Goal: Information Seeking & Learning: Learn about a topic

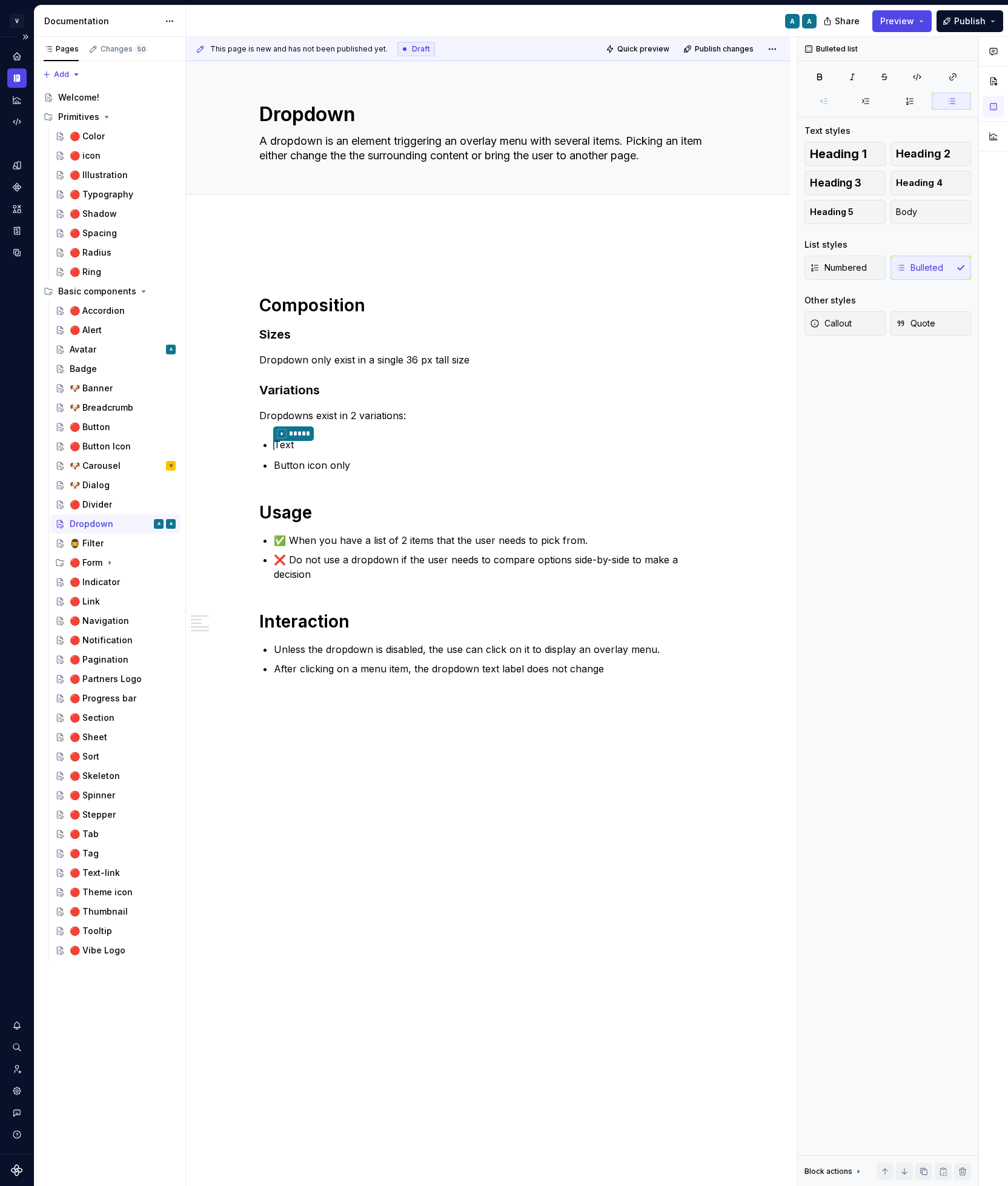
type textarea "*"
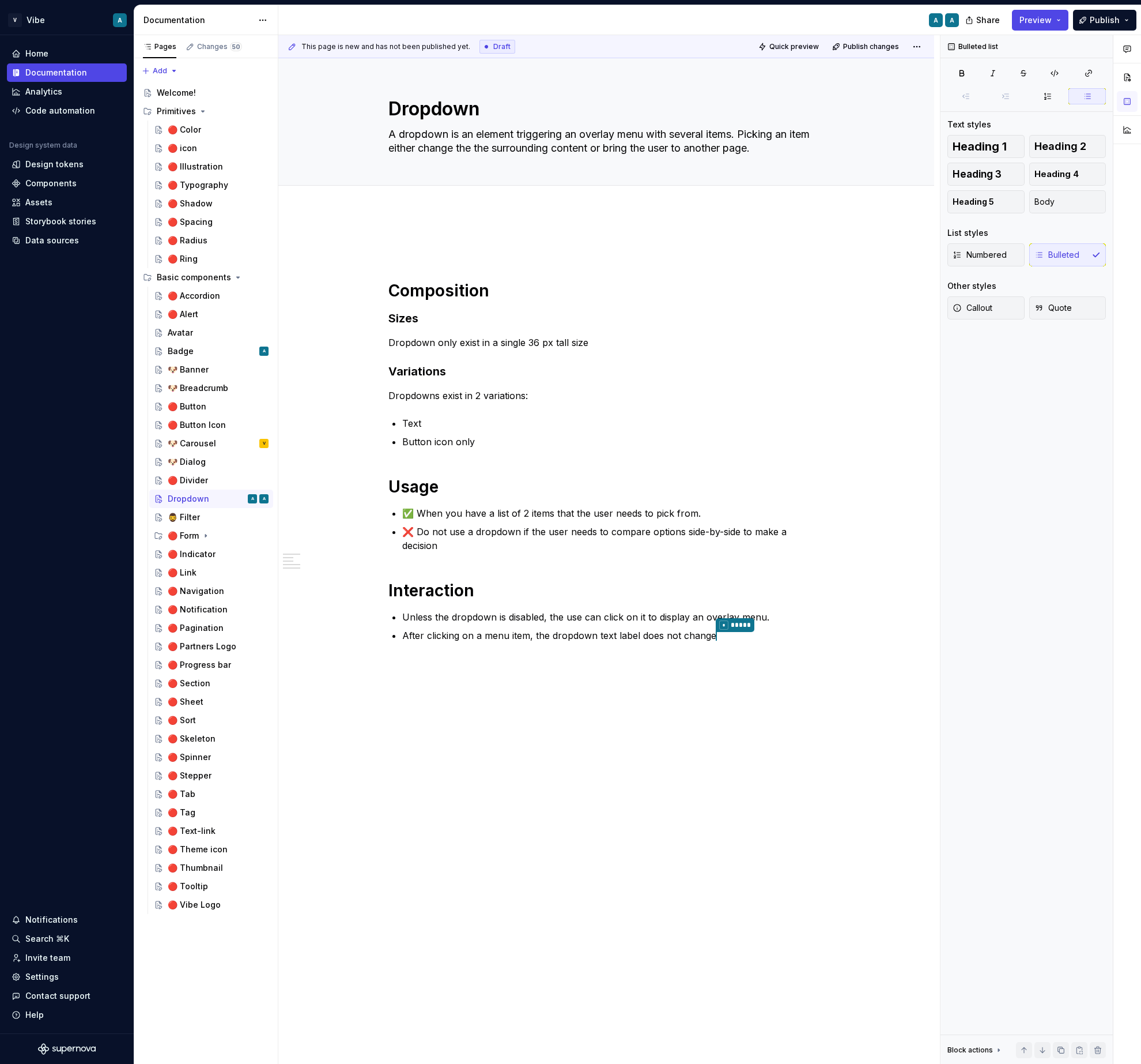
type textarea "*"
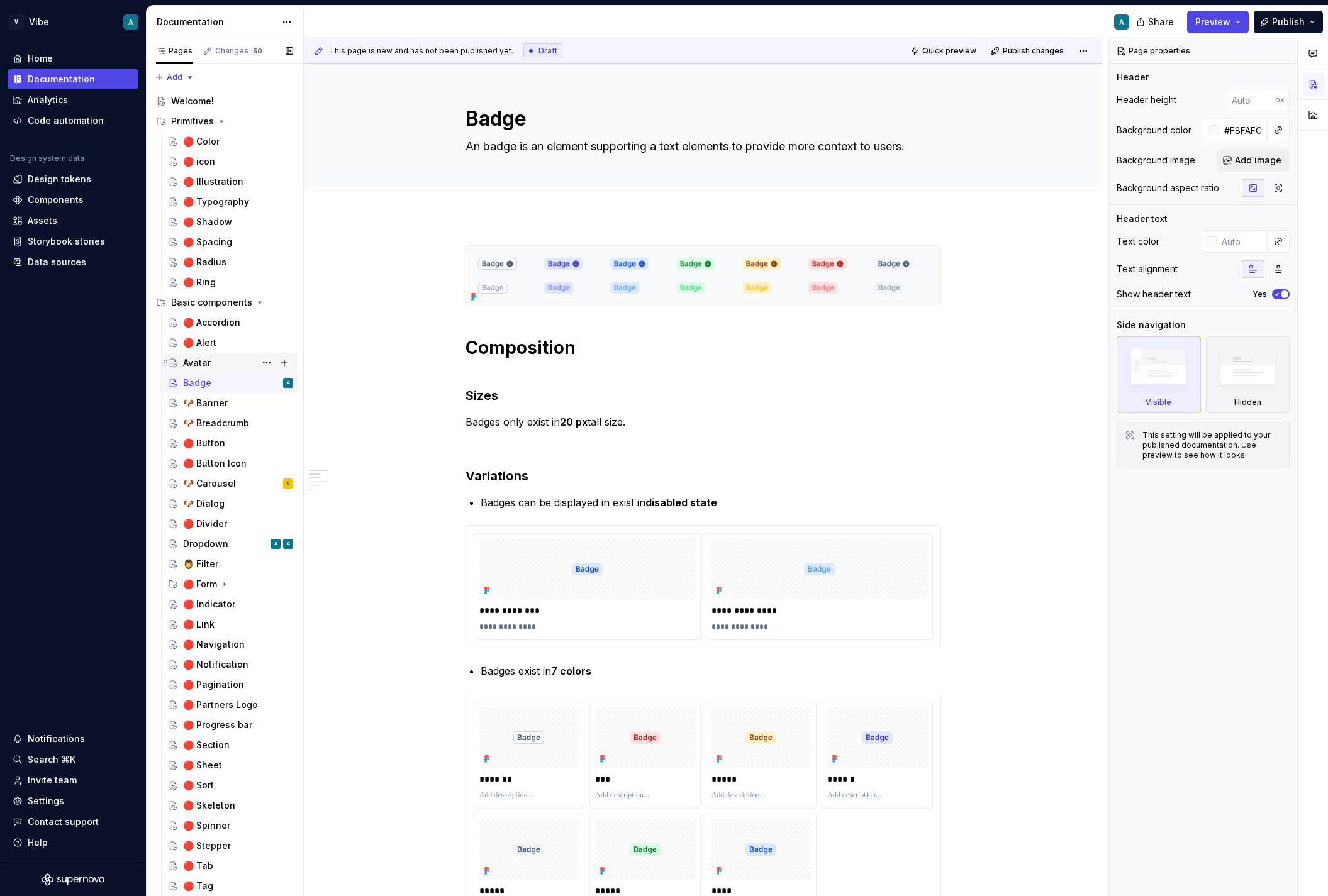
click at [214, 364] on div "Avatar" at bounding box center [238, 363] width 110 height 18
click at [194, 364] on div "Avatar" at bounding box center [197, 363] width 27 height 13
click at [206, 403] on div "🐶 Banner" at bounding box center [206, 403] width 45 height 13
click at [215, 403] on div "🐶 Banner" at bounding box center [206, 403] width 45 height 13
type textarea "*"
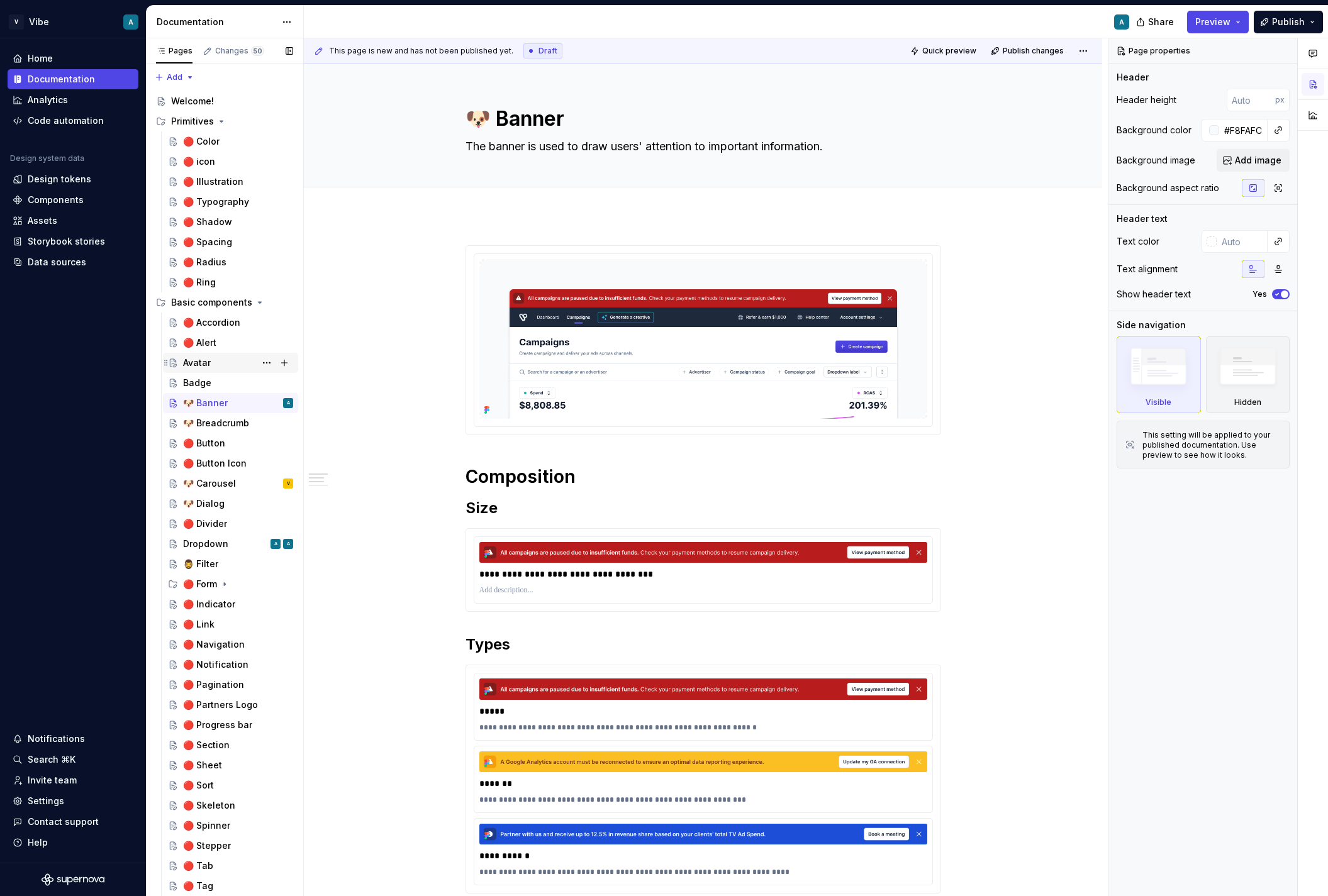
click at [219, 361] on div "Avatar" at bounding box center [238, 363] width 110 height 18
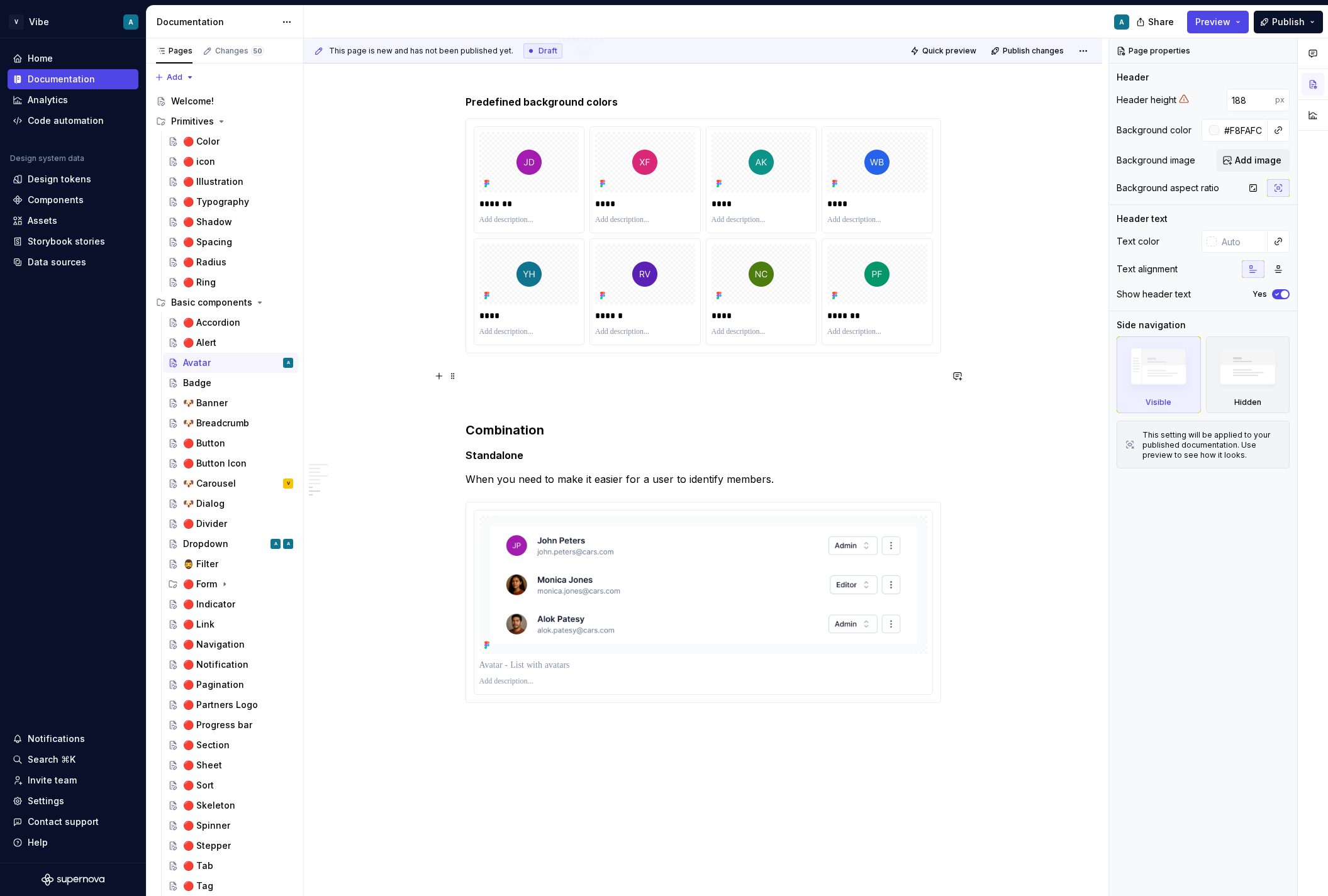
scroll to position [1778, 0]
click at [502, 454] on h5 "Standalone" at bounding box center [703, 456] width 476 height 13
type textarea "*"
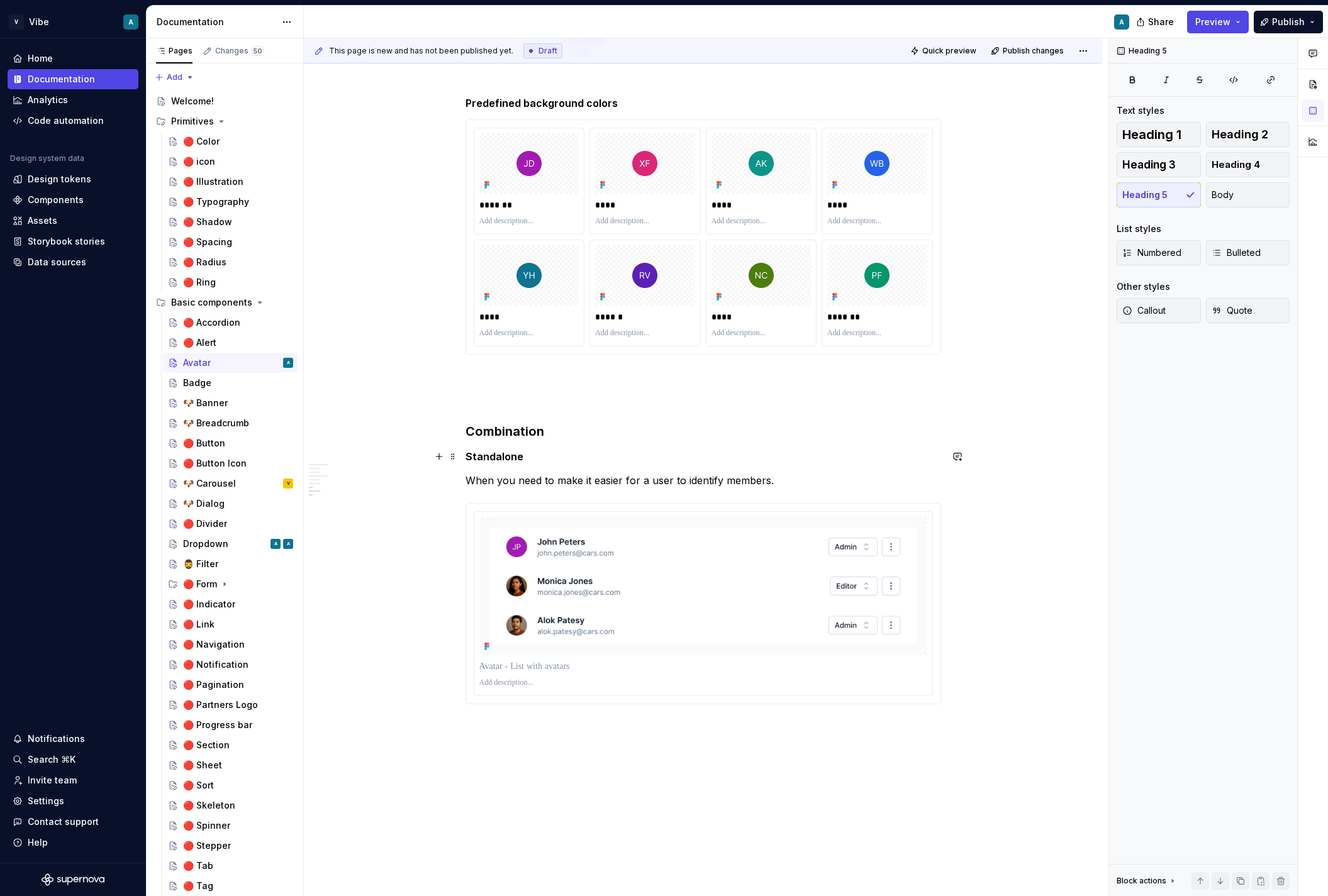
click at [502, 454] on h5 "Standalone" at bounding box center [703, 456] width 476 height 13
copy h5 "Standalone"
click at [541, 728] on p at bounding box center [703, 726] width 476 height 15
paste div
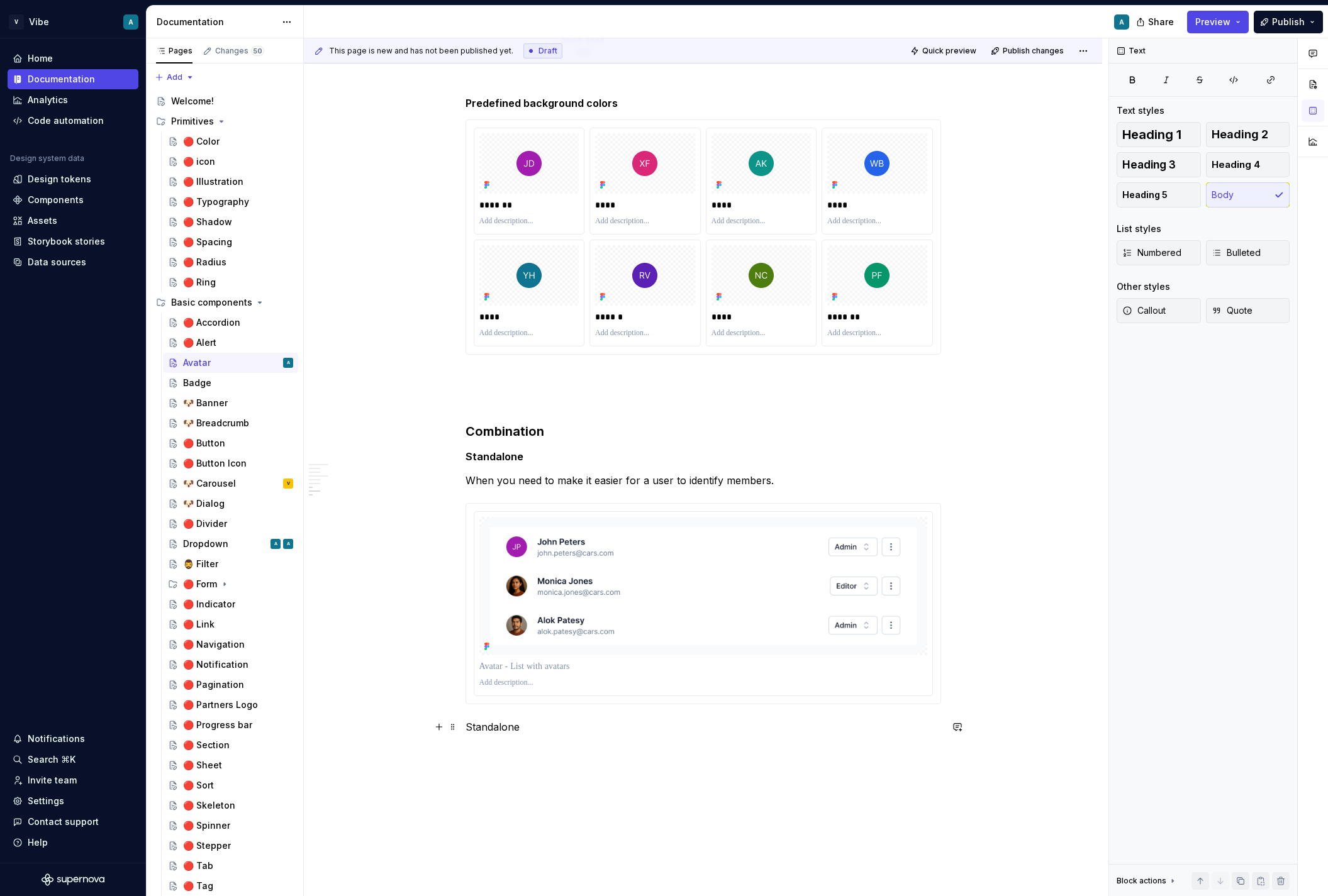
click at [492, 727] on p "Standalone" at bounding box center [703, 726] width 476 height 15
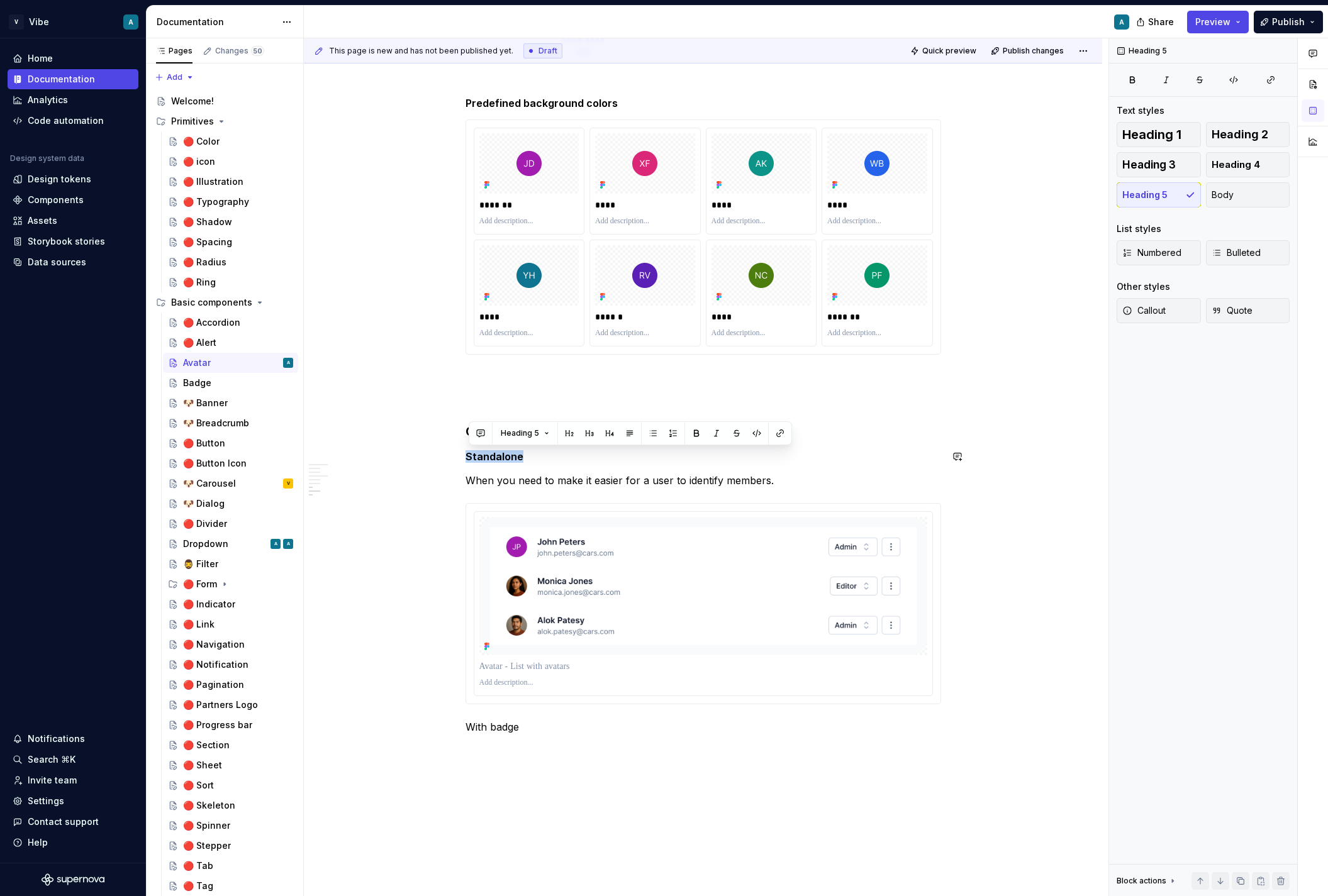
click at [490, 728] on p "With badge" at bounding box center [703, 726] width 476 height 15
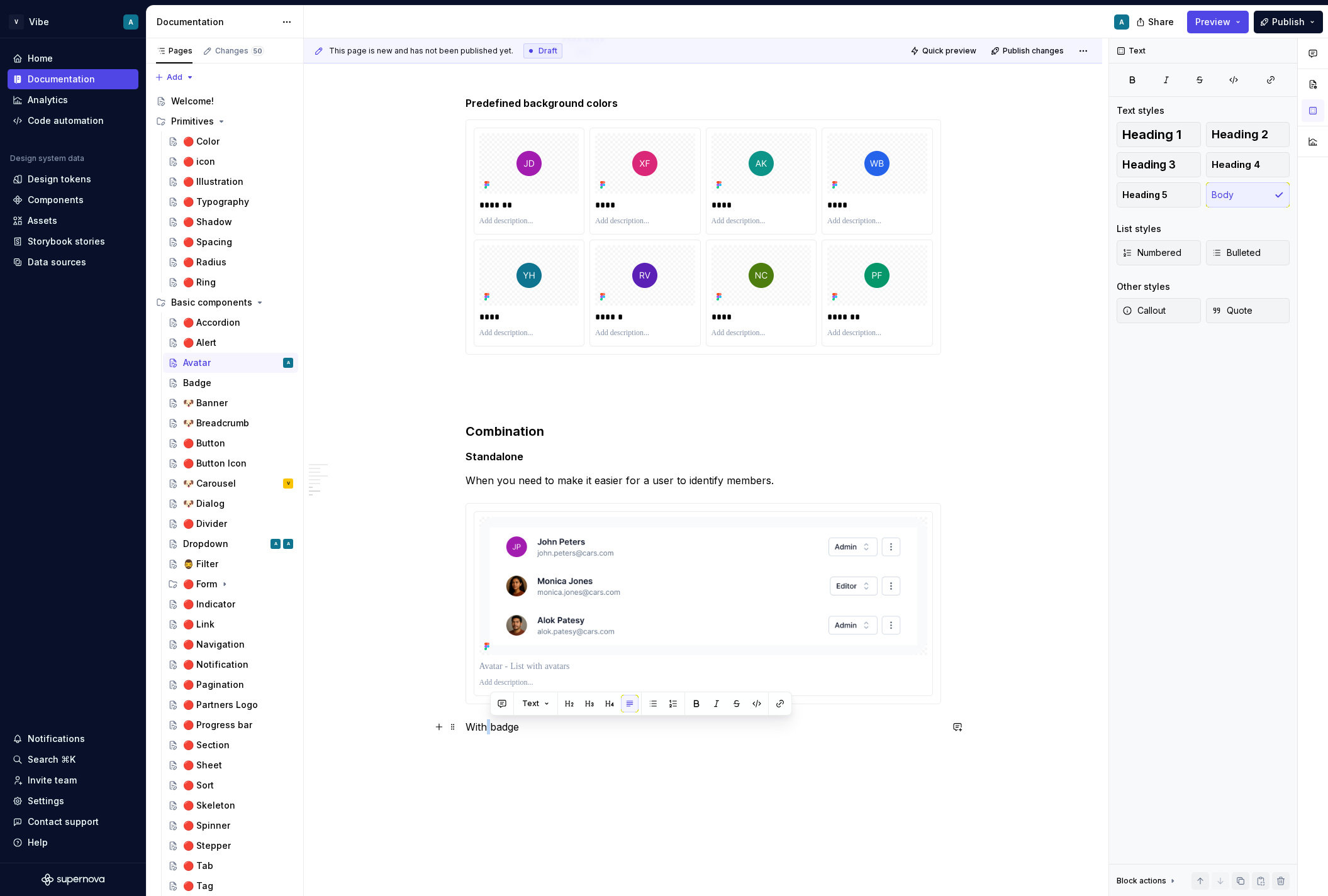
click at [490, 728] on p "With badge" at bounding box center [703, 726] width 476 height 15
click at [1148, 202] on button "Heading 5" at bounding box center [1159, 195] width 84 height 25
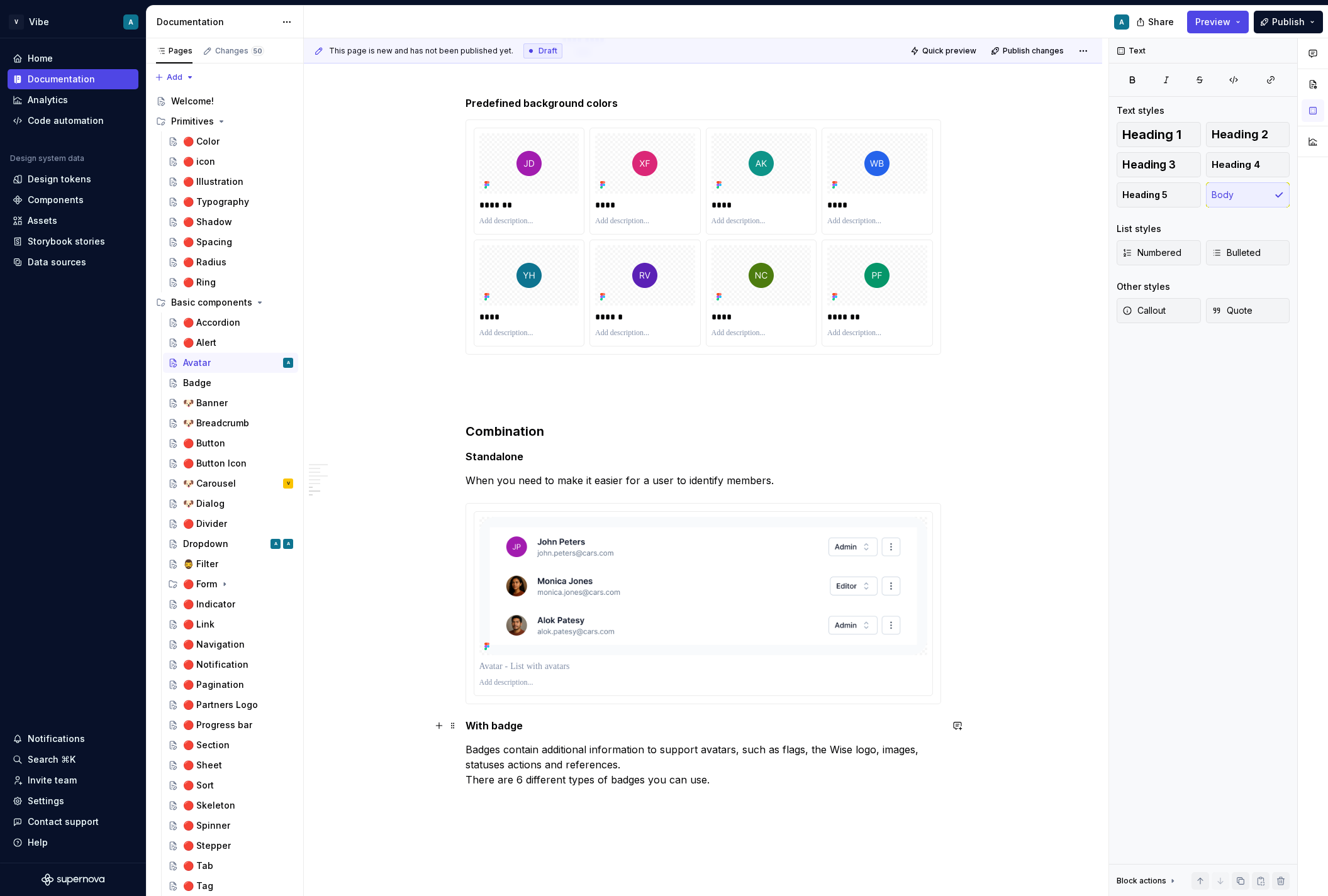
click at [581, 723] on h5 "With badge" at bounding box center [703, 725] width 476 height 13
click at [768, 748] on p "Badges contain additional information to support avatars, such as flags, the Wi…" at bounding box center [703, 765] width 476 height 45
click at [717, 754] on p "Badges contain additional information to support avatars, such as flags, the Wi…" at bounding box center [703, 765] width 476 height 45
click at [525, 725] on h5 "With badge" at bounding box center [703, 725] width 476 height 13
drag, startPoint x: 503, startPoint y: 756, endPoint x: 469, endPoint y: 756, distance: 34.0
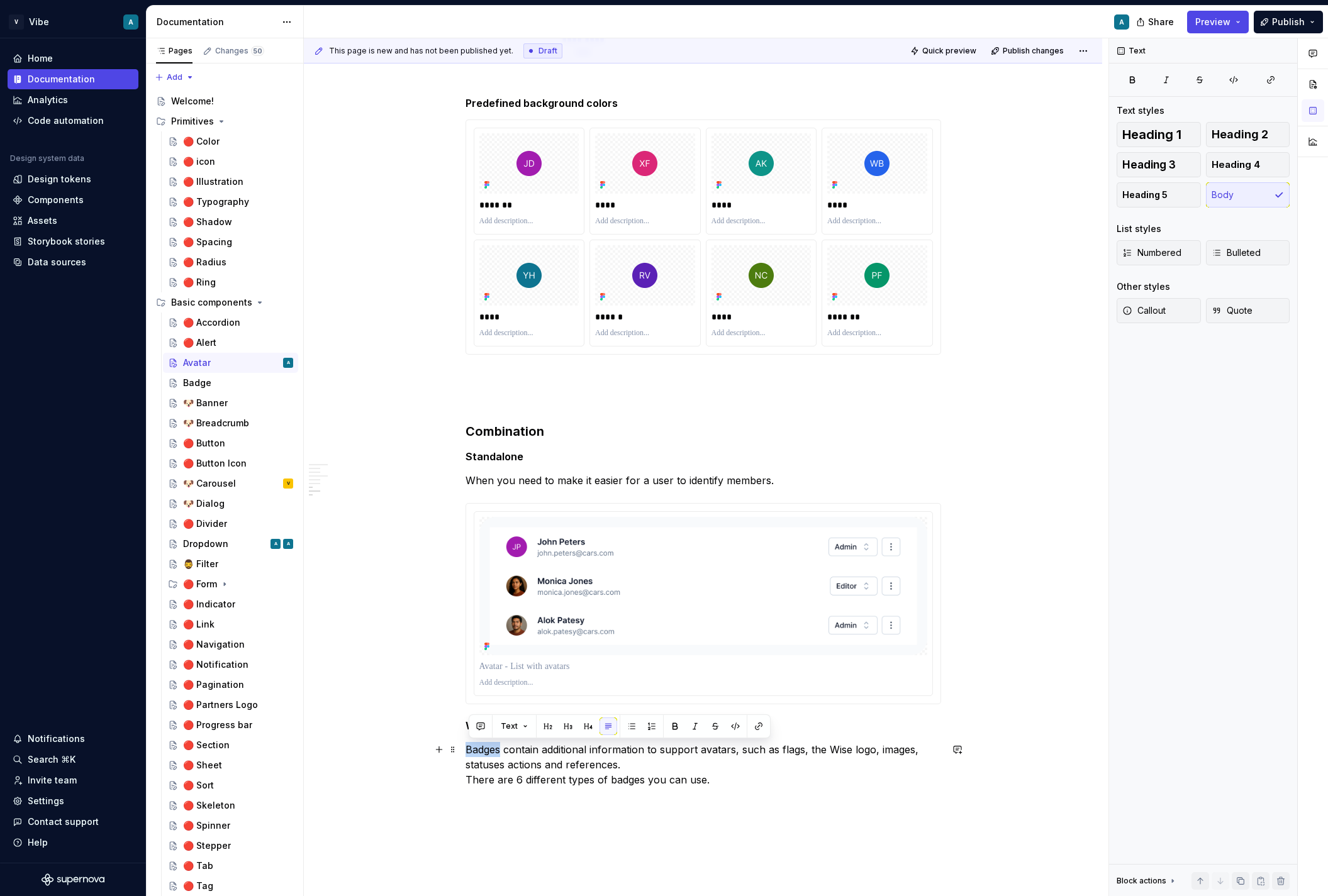
click at [469, 756] on p "Badges contain additional information to support avatars, such as flags, the Wi…" at bounding box center [703, 765] width 476 height 45
drag, startPoint x: 757, startPoint y: 749, endPoint x: 756, endPoint y: 761, distance: 12.0
click at [756, 761] on p "An indicator contain additional information to support avatars, such as flags, …" at bounding box center [703, 765] width 476 height 45
click at [781, 759] on p "An indicator contain additional information to support avatars, such as flags, …" at bounding box center [703, 765] width 476 height 45
drag, startPoint x: 759, startPoint y: 752, endPoint x: 758, endPoint y: 759, distance: 7.1
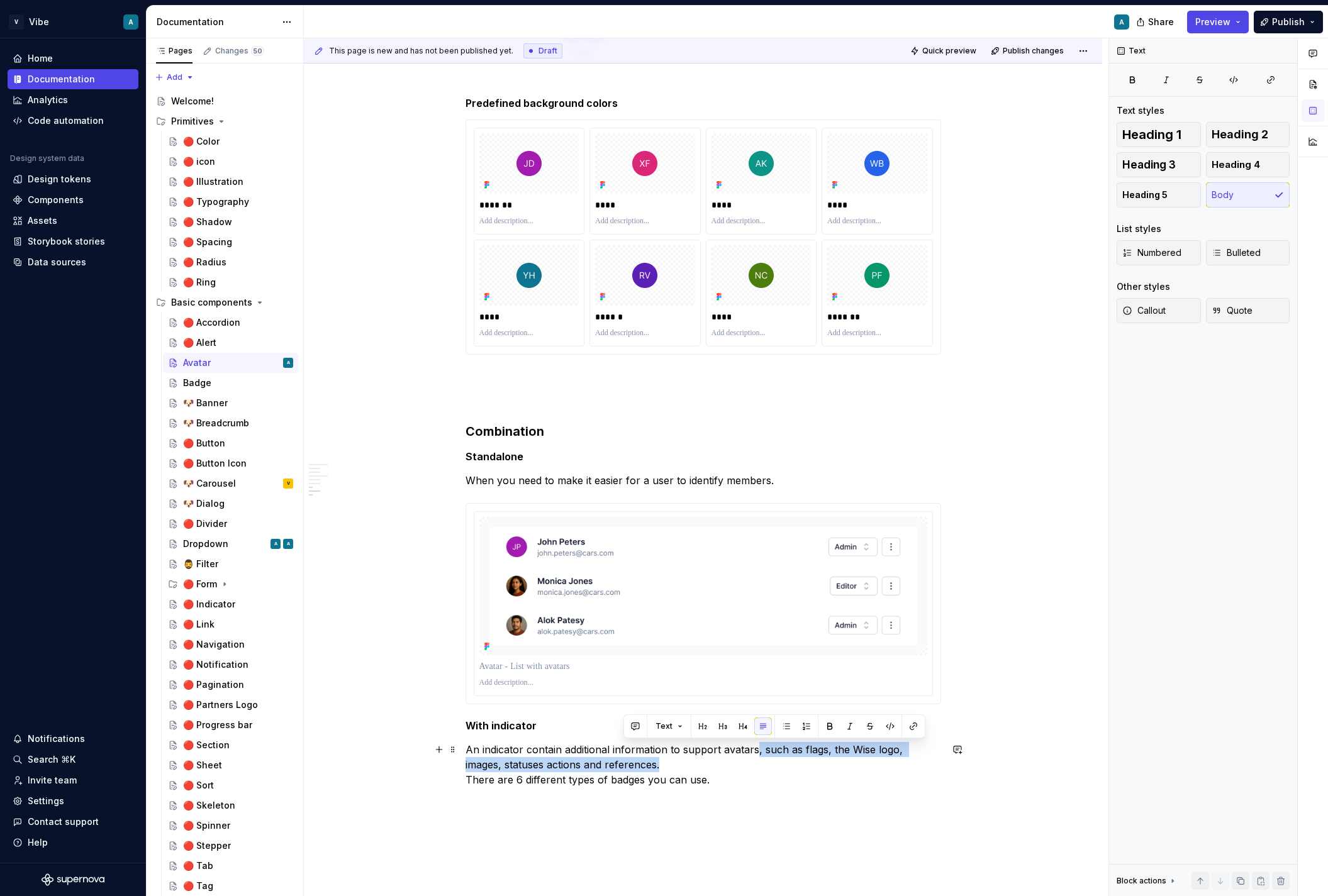
click at [758, 759] on p "An indicator contain additional information to support avatars, such as flags, …" at bounding box center [703, 765] width 476 height 45
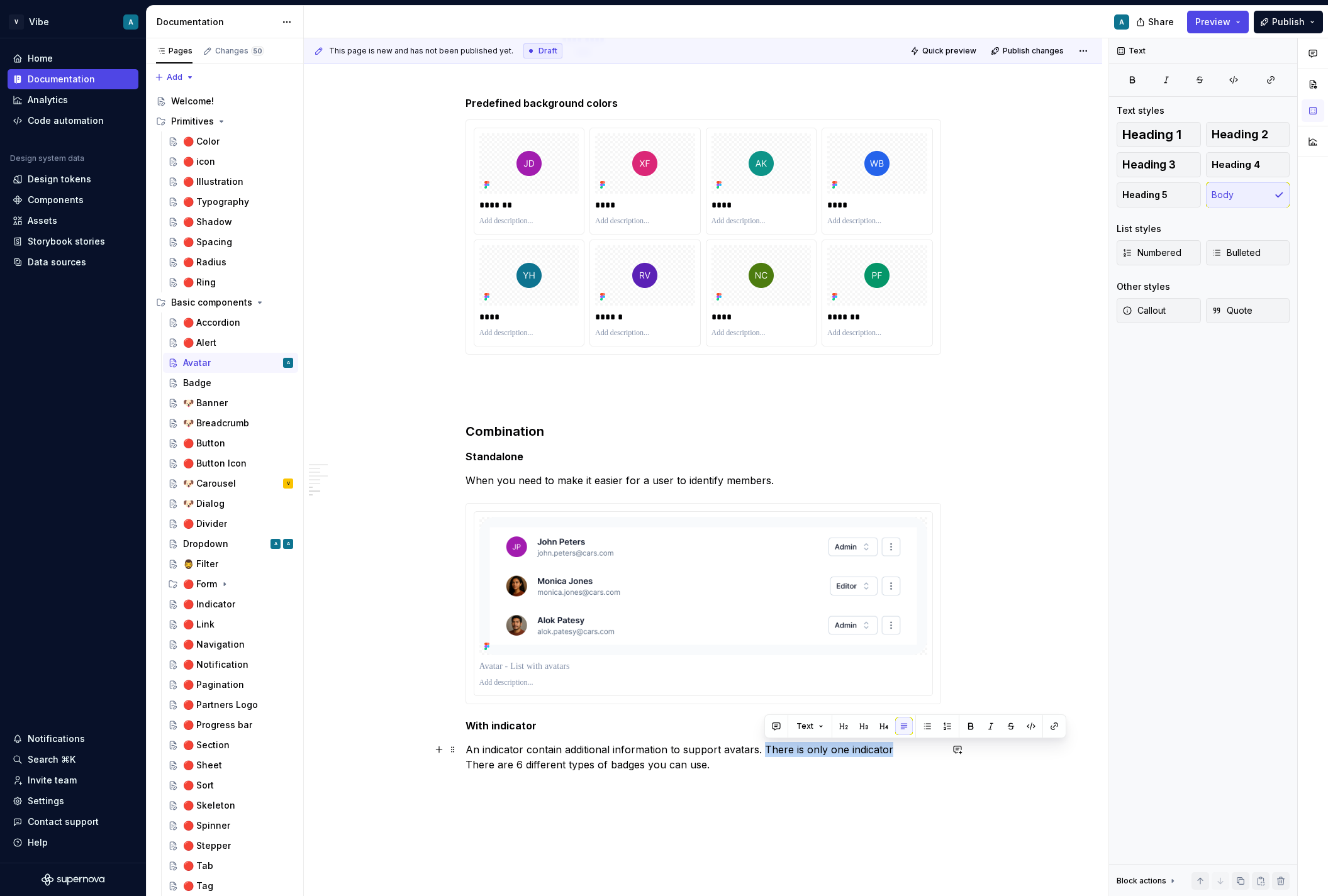
drag, startPoint x: 765, startPoint y: 749, endPoint x: 903, endPoint y: 749, distance: 138.0
click at [903, 749] on p "An indicator contain additional information to support avatars. There is only o…" at bounding box center [703, 757] width 476 height 30
click at [649, 782] on p "An indicator contain additional information to support avatars. Only an Initial…" at bounding box center [703, 765] width 476 height 45
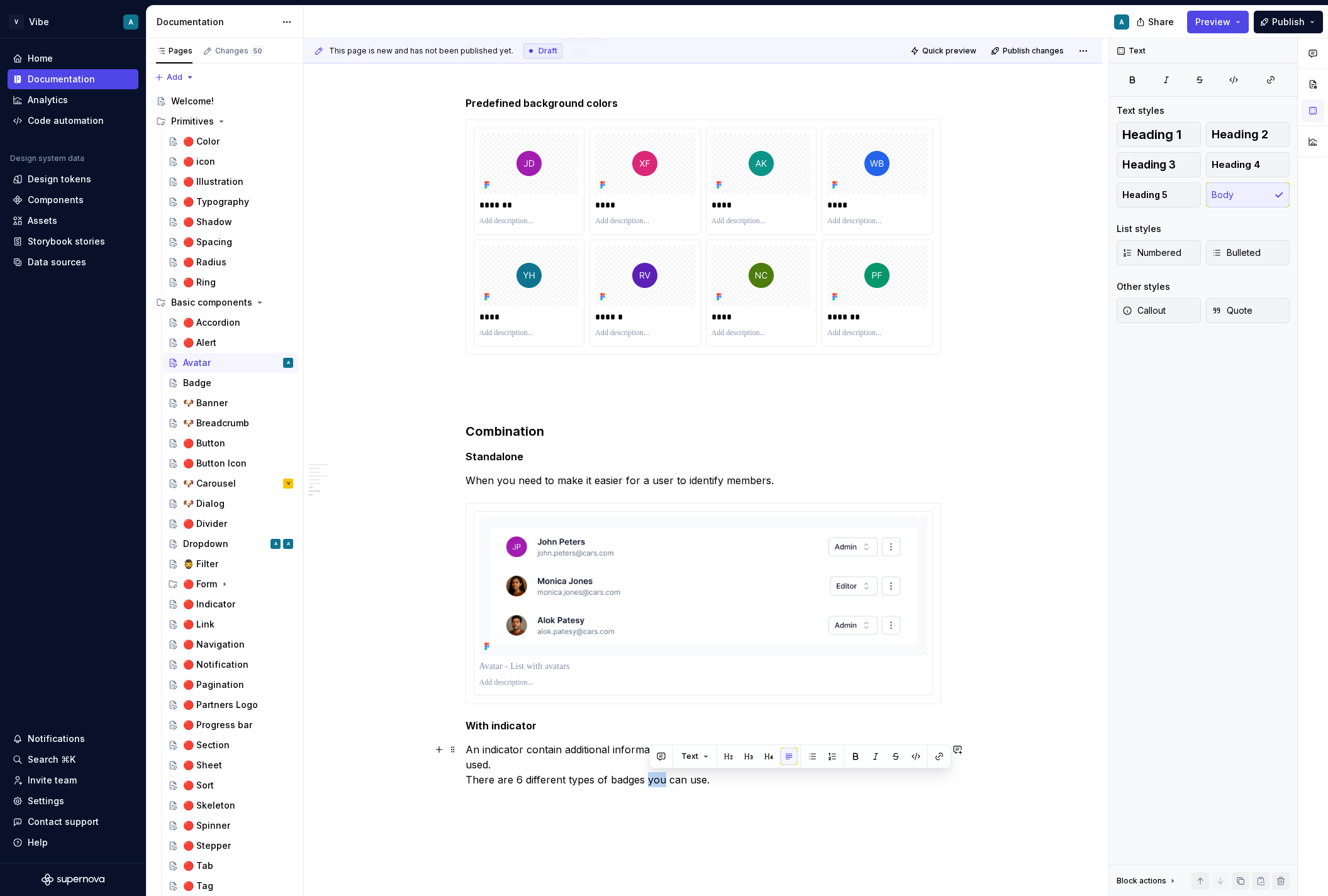
click at [649, 782] on p "An indicator contain additional information to support avatars. Only an Initial…" at bounding box center [703, 765] width 476 height 45
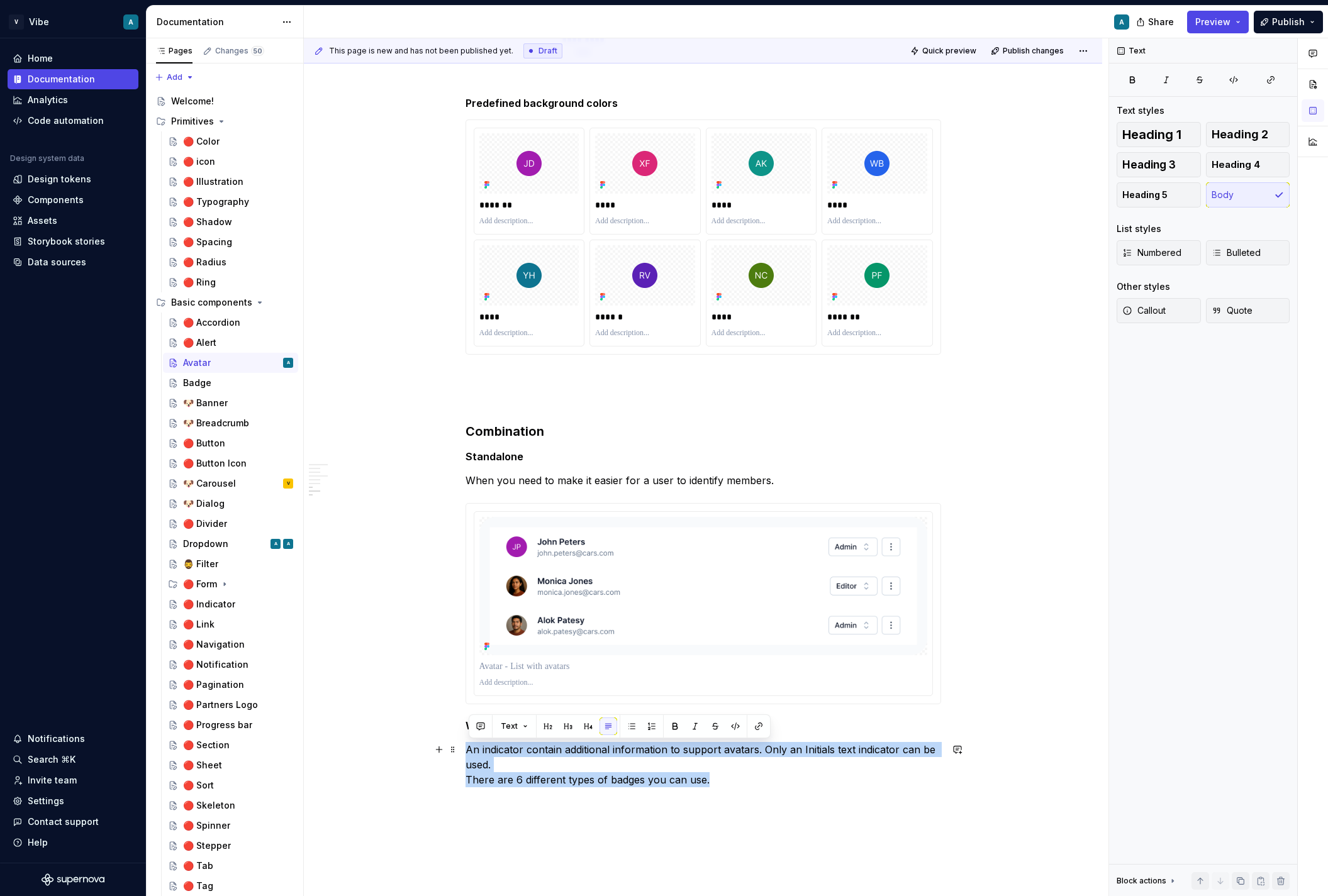
click at [649, 782] on p "An indicator contain additional information to support avatars. Only an Initial…" at bounding box center [703, 765] width 476 height 45
drag, startPoint x: 765, startPoint y: 770, endPoint x: 506, endPoint y: 783, distance: 259.3
click at [506, 783] on p "An indicator contain additional information to support avatars. Only an Initial…" at bounding box center [703, 765] width 476 height 45
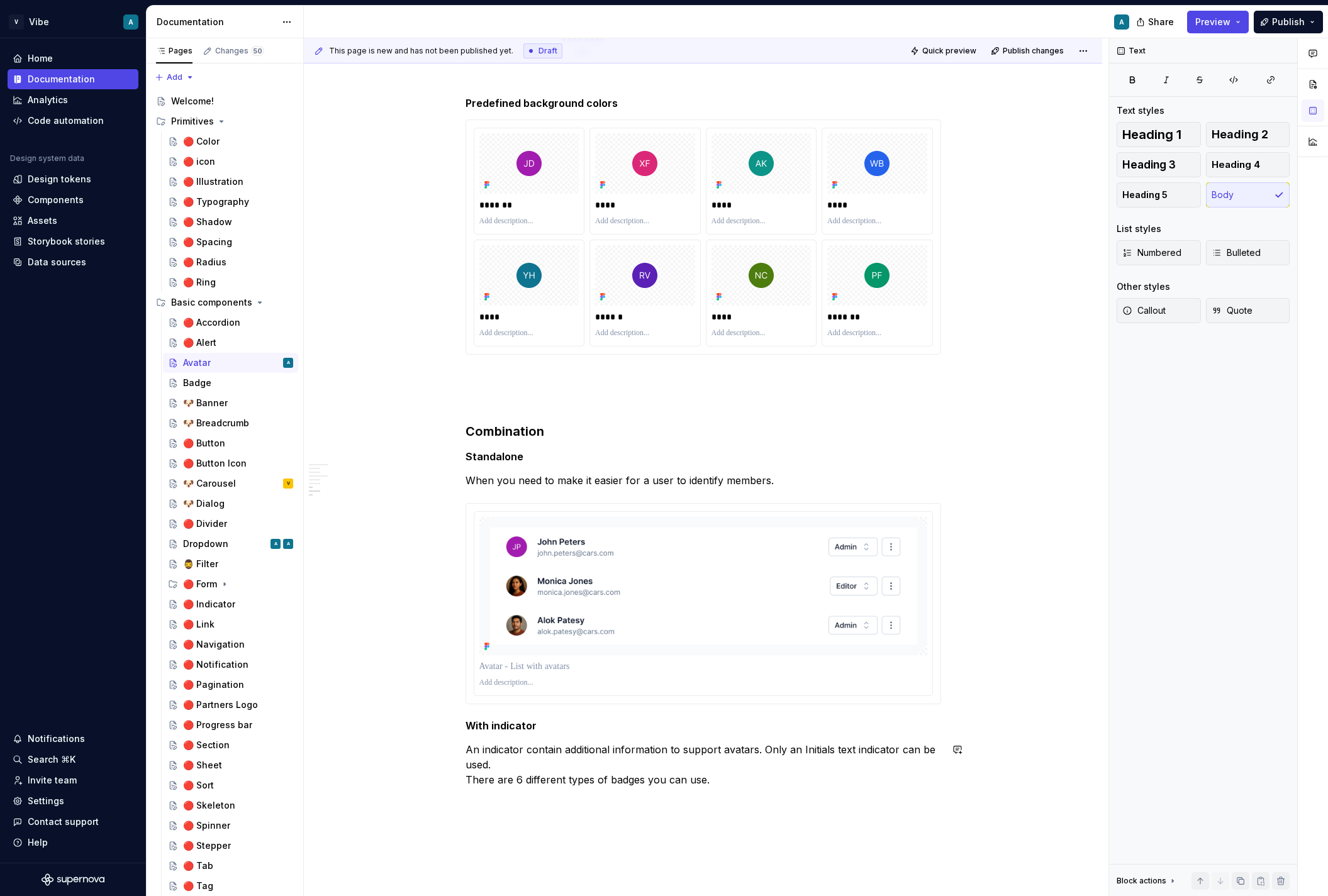
drag, startPoint x: 723, startPoint y: 783, endPoint x: 441, endPoint y: 794, distance: 282.2
drag, startPoint x: 716, startPoint y: 782, endPoint x: 466, endPoint y: 781, distance: 250.0
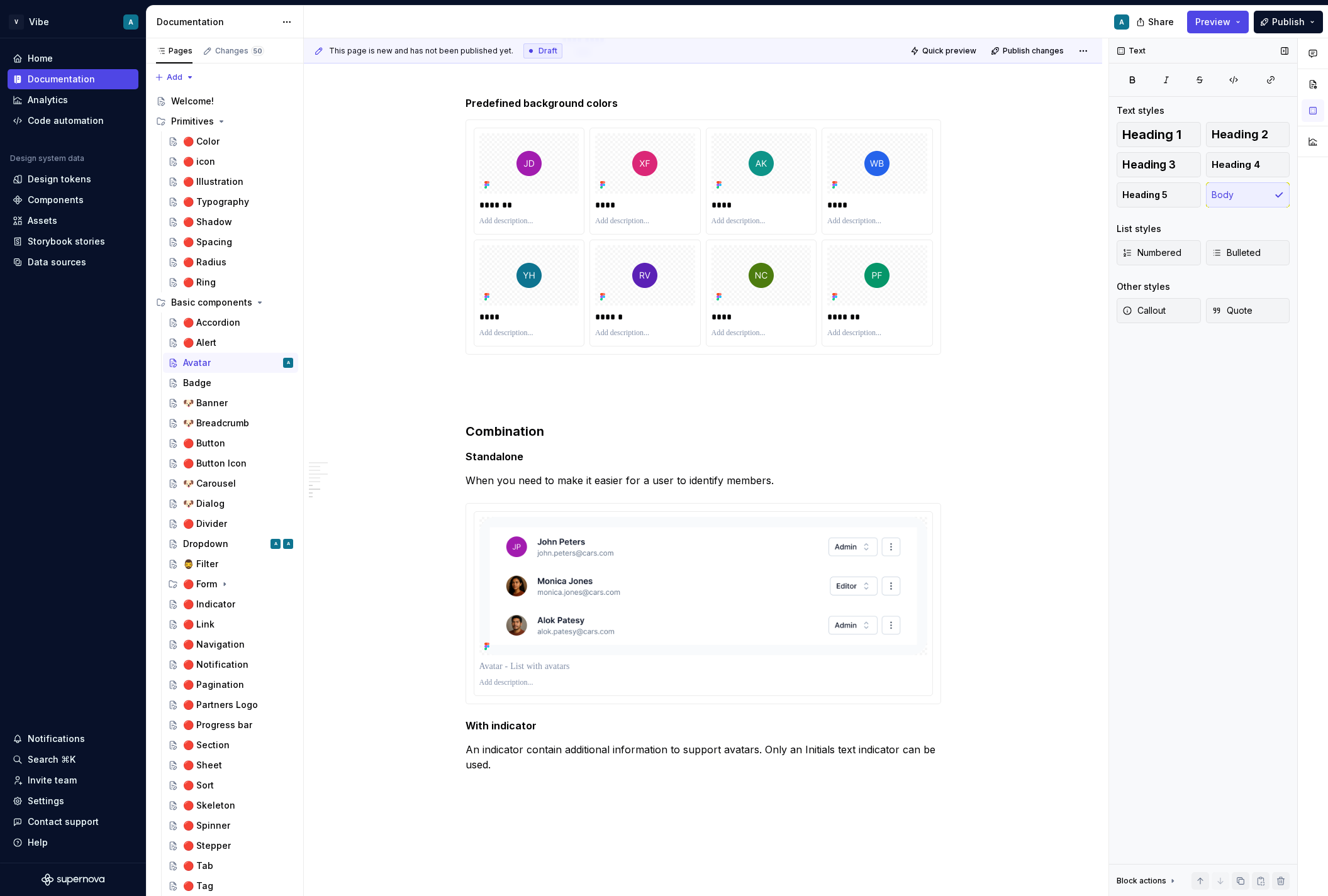
type textarea "*"
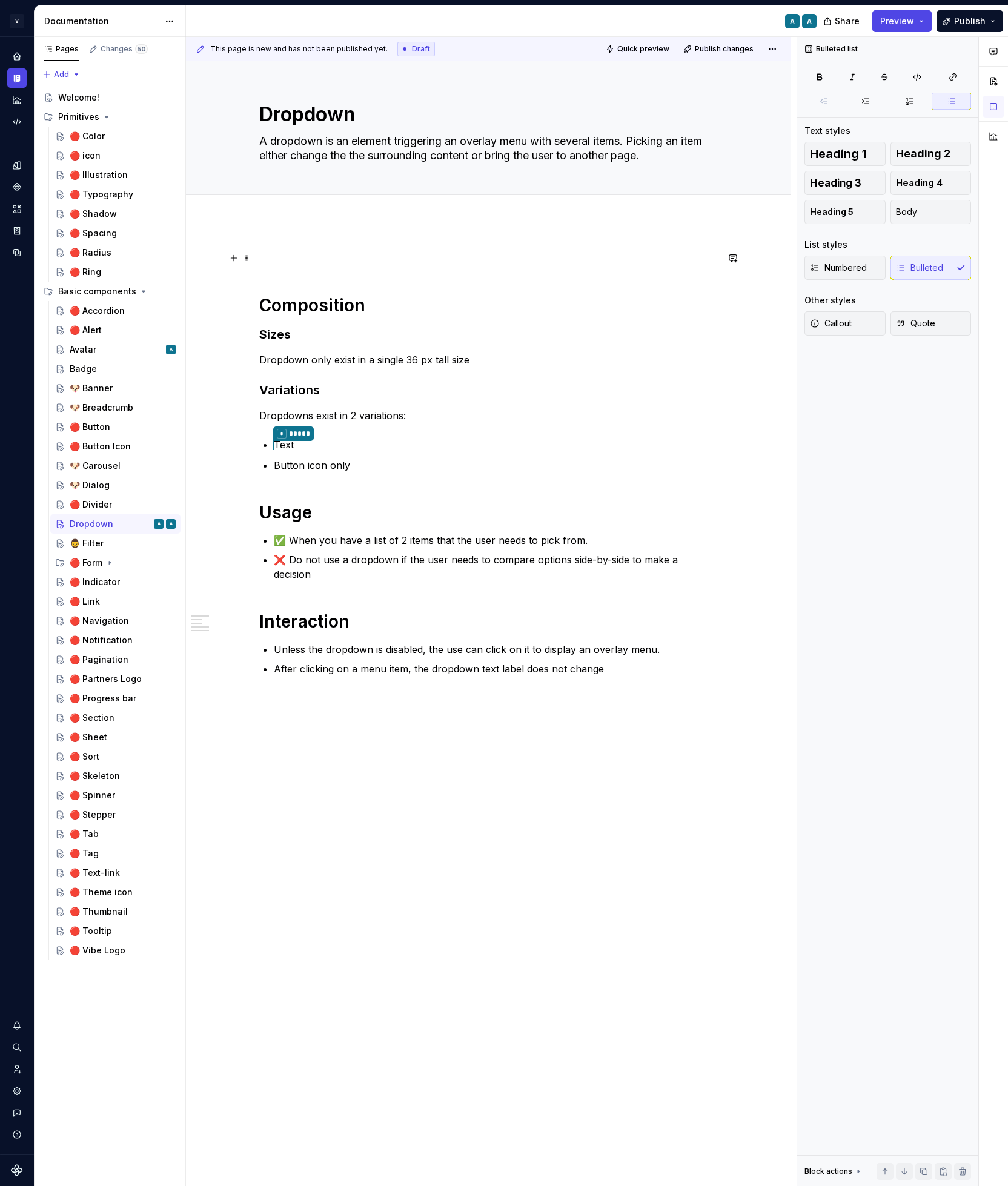
type textarea "*"
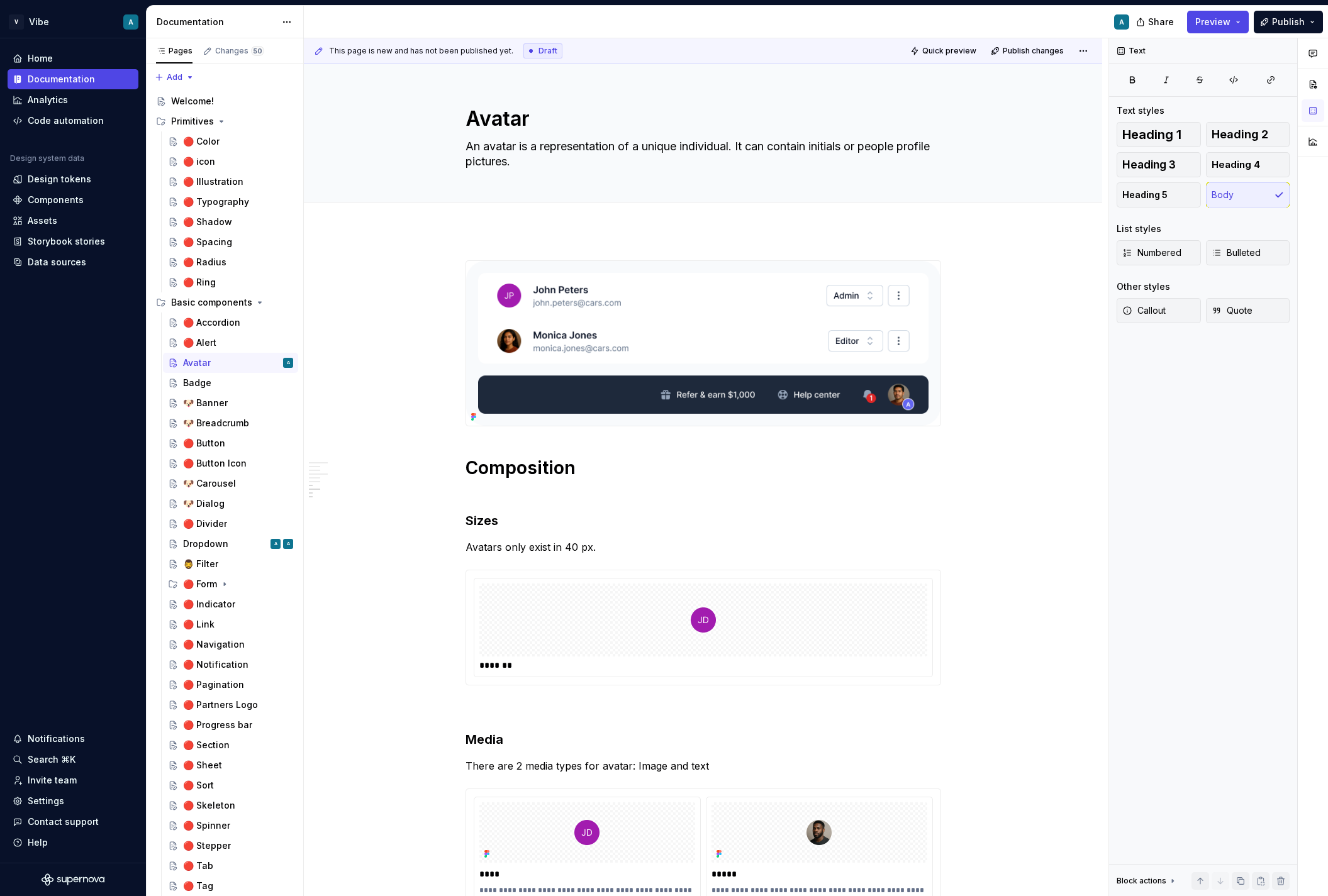
scroll to position [1778, 0]
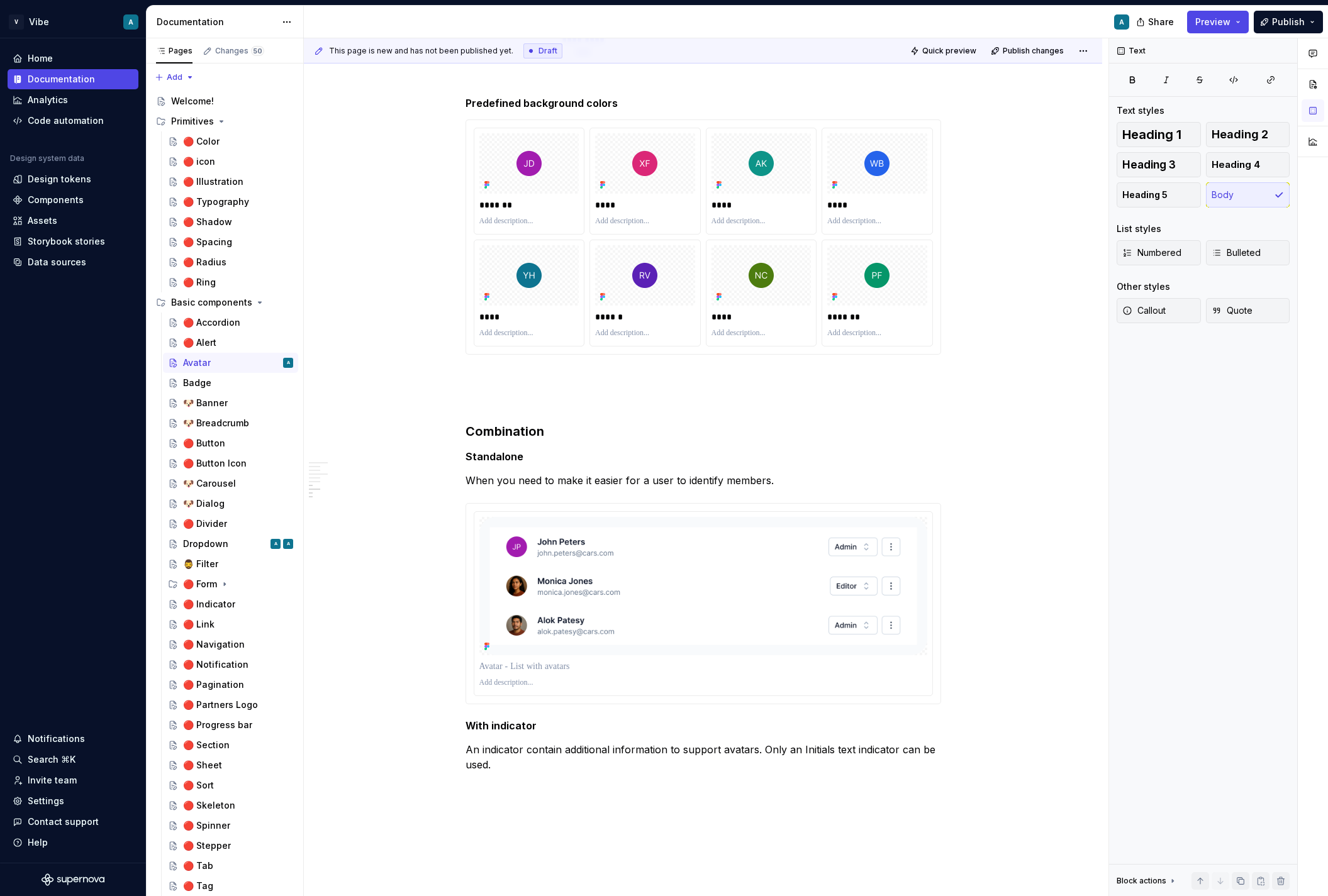
type textarea "*"
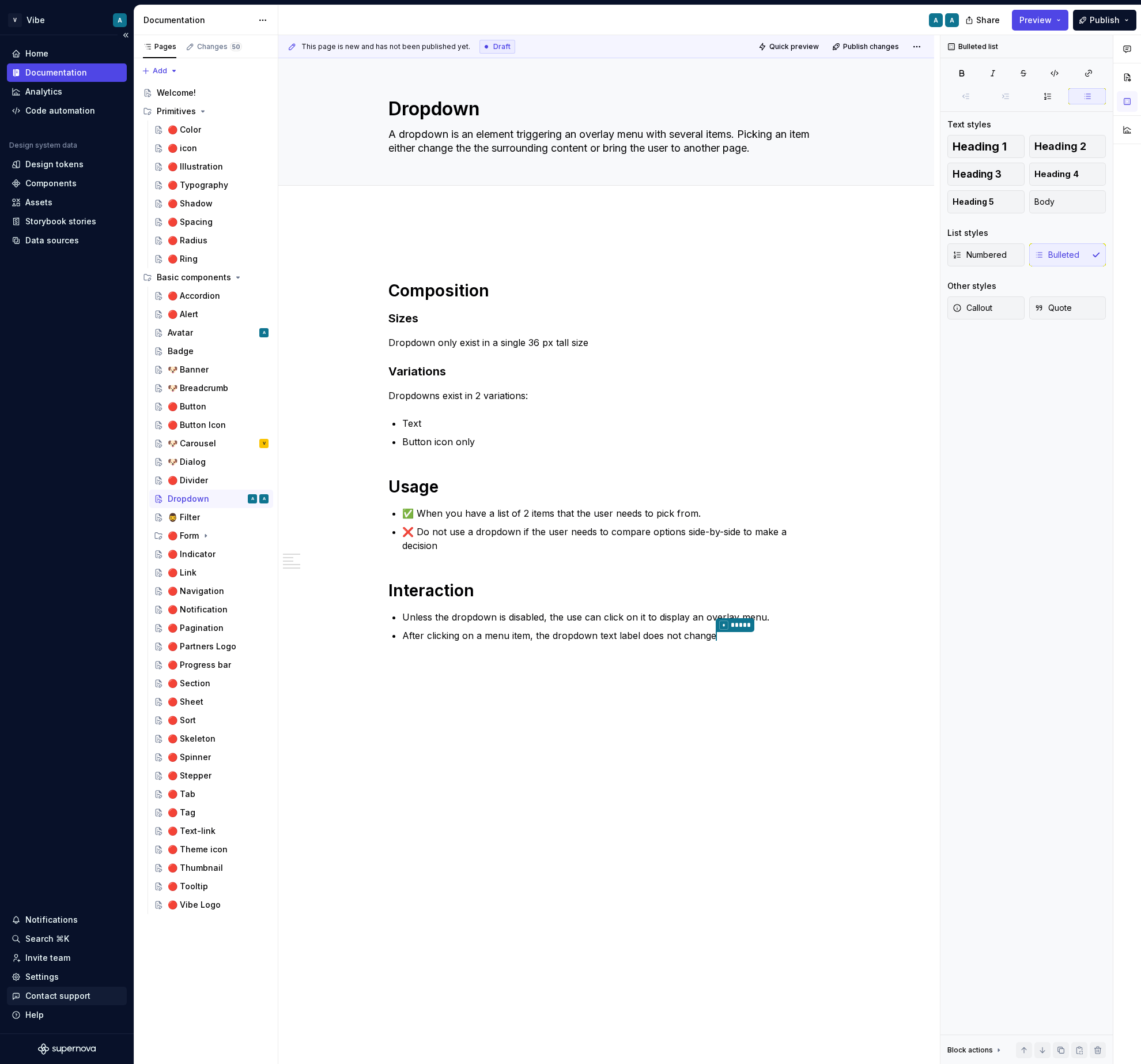
type textarea "*"
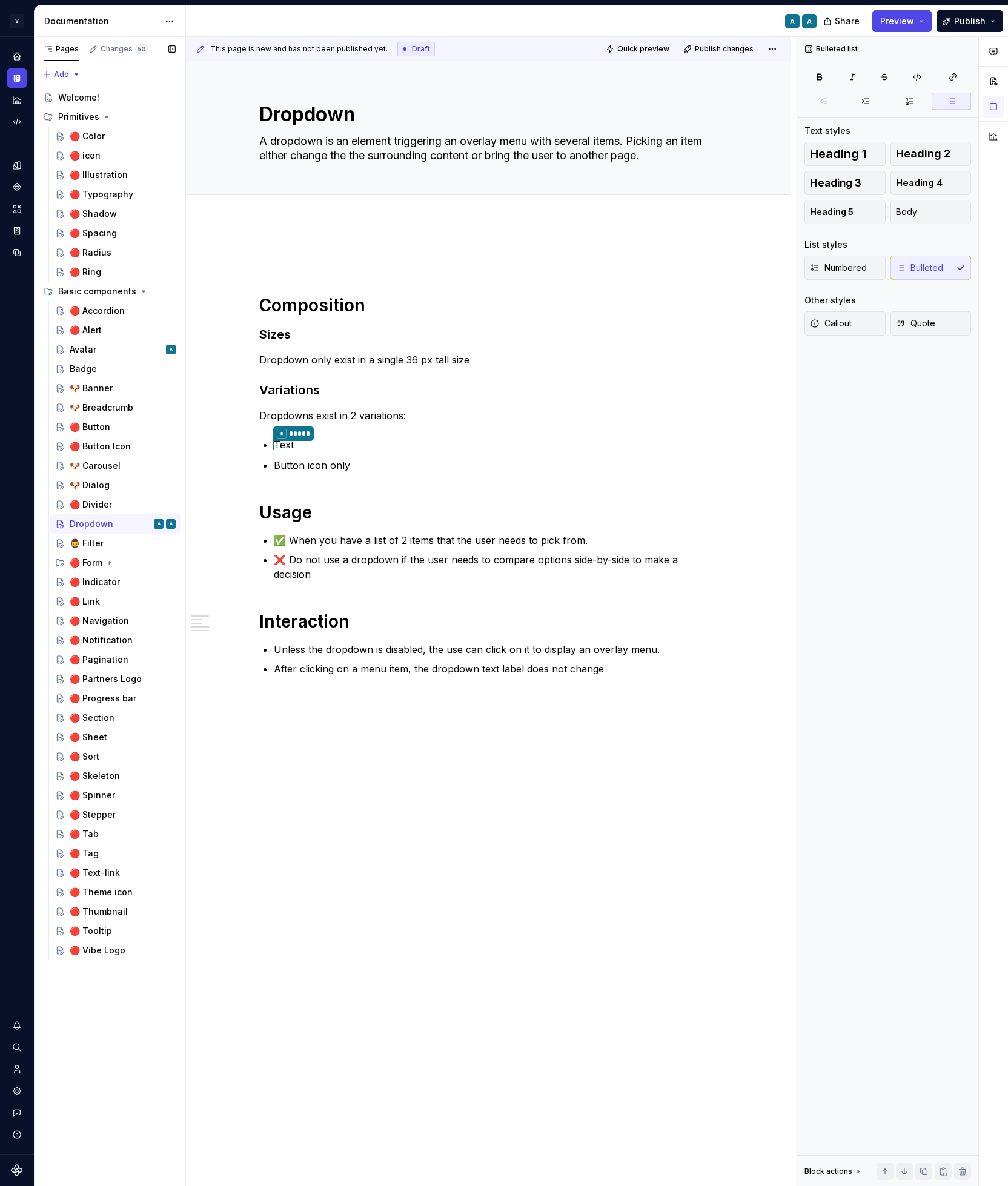
type textarea "*"
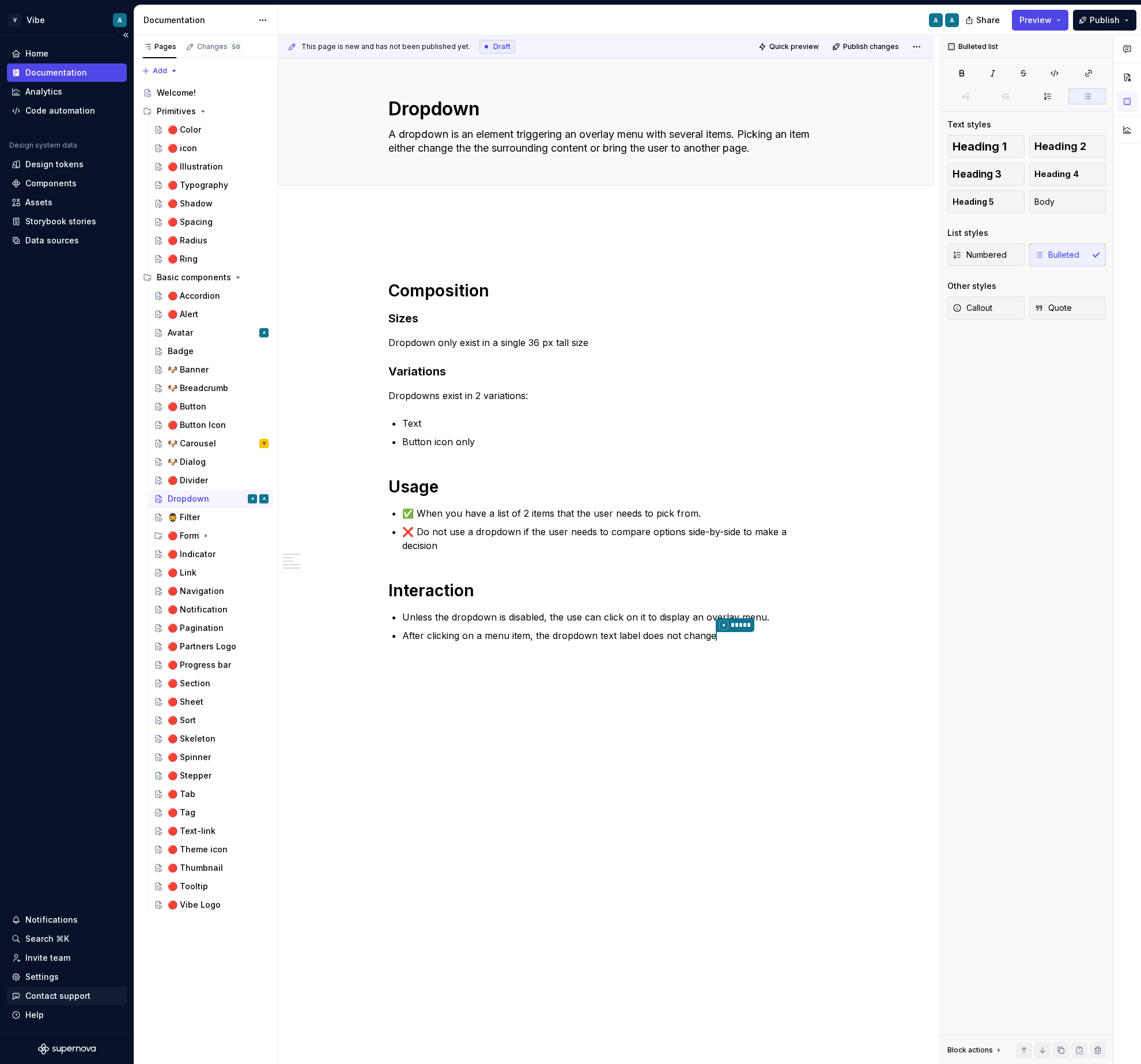
type textarea "*"
